Goal: Task Accomplishment & Management: Manage account settings

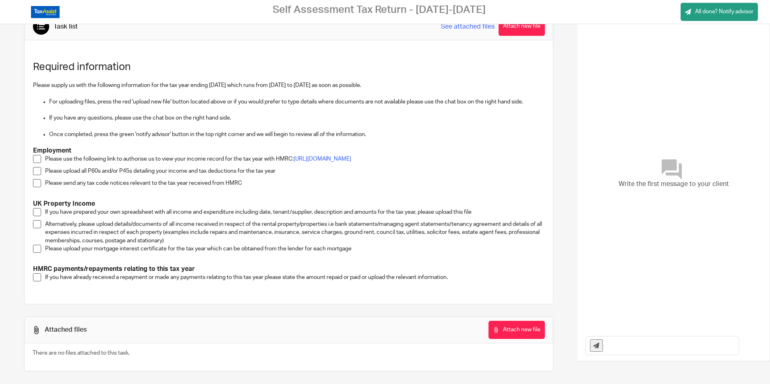
scroll to position [35, 0]
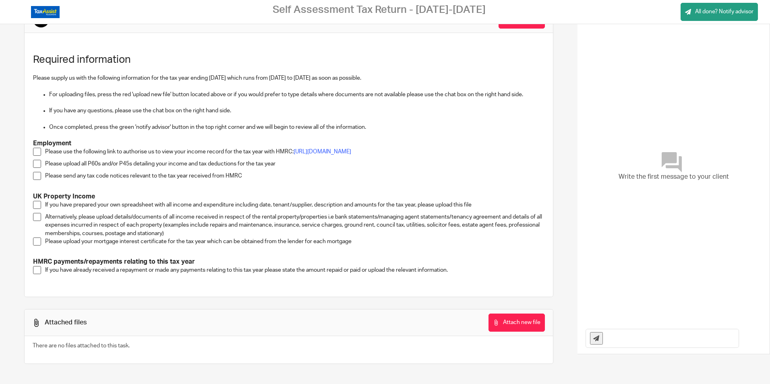
click at [38, 202] on span at bounding box center [37, 205] width 8 height 8
click at [37, 202] on span at bounding box center [37, 205] width 8 height 8
click at [39, 163] on span at bounding box center [37, 164] width 8 height 8
click at [530, 327] on button "Attach new file" at bounding box center [516, 323] width 56 height 18
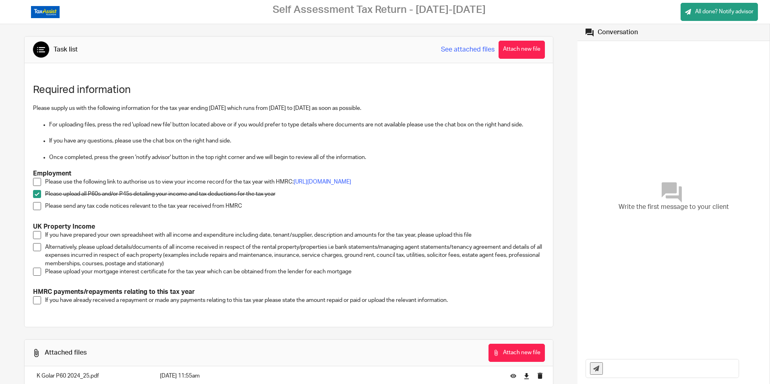
click at [35, 210] on span at bounding box center [37, 206] width 8 height 8
click at [633, 370] on input "text" at bounding box center [673, 368] width 132 height 18
type input "N"
click at [35, 210] on span at bounding box center [37, 206] width 8 height 8
click at [33, 237] on span at bounding box center [37, 235] width 8 height 8
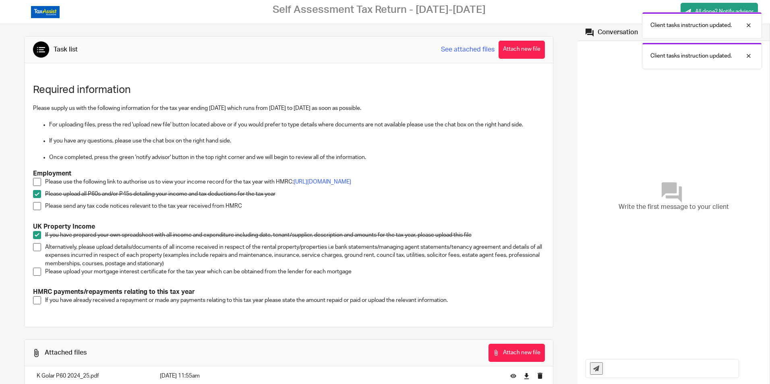
scroll to position [35, 0]
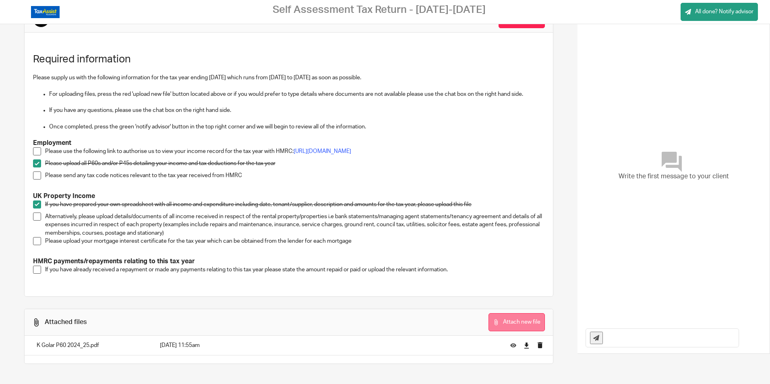
click at [522, 322] on button "Attach new file" at bounding box center [516, 322] width 56 height 18
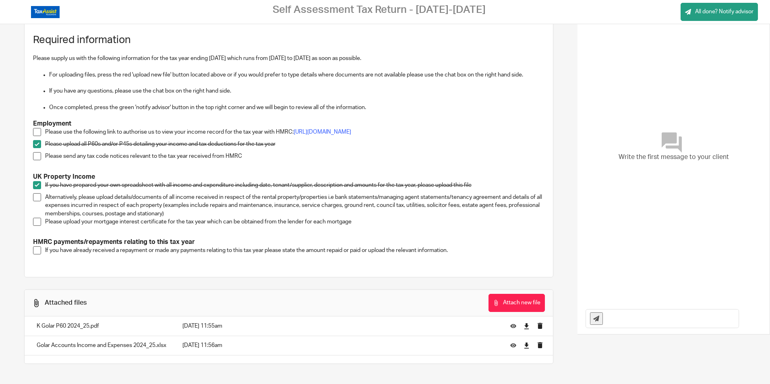
scroll to position [54, 0]
click at [36, 220] on span at bounding box center [37, 222] width 8 height 8
click at [37, 223] on span at bounding box center [37, 222] width 8 height 8
click at [502, 302] on button "Attach new file" at bounding box center [516, 303] width 56 height 18
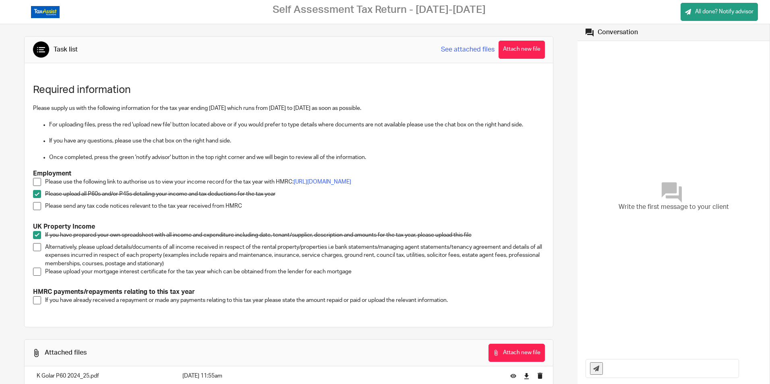
click at [38, 302] on span at bounding box center [37, 300] width 8 height 8
